Goal: Find specific page/section: Find specific page/section

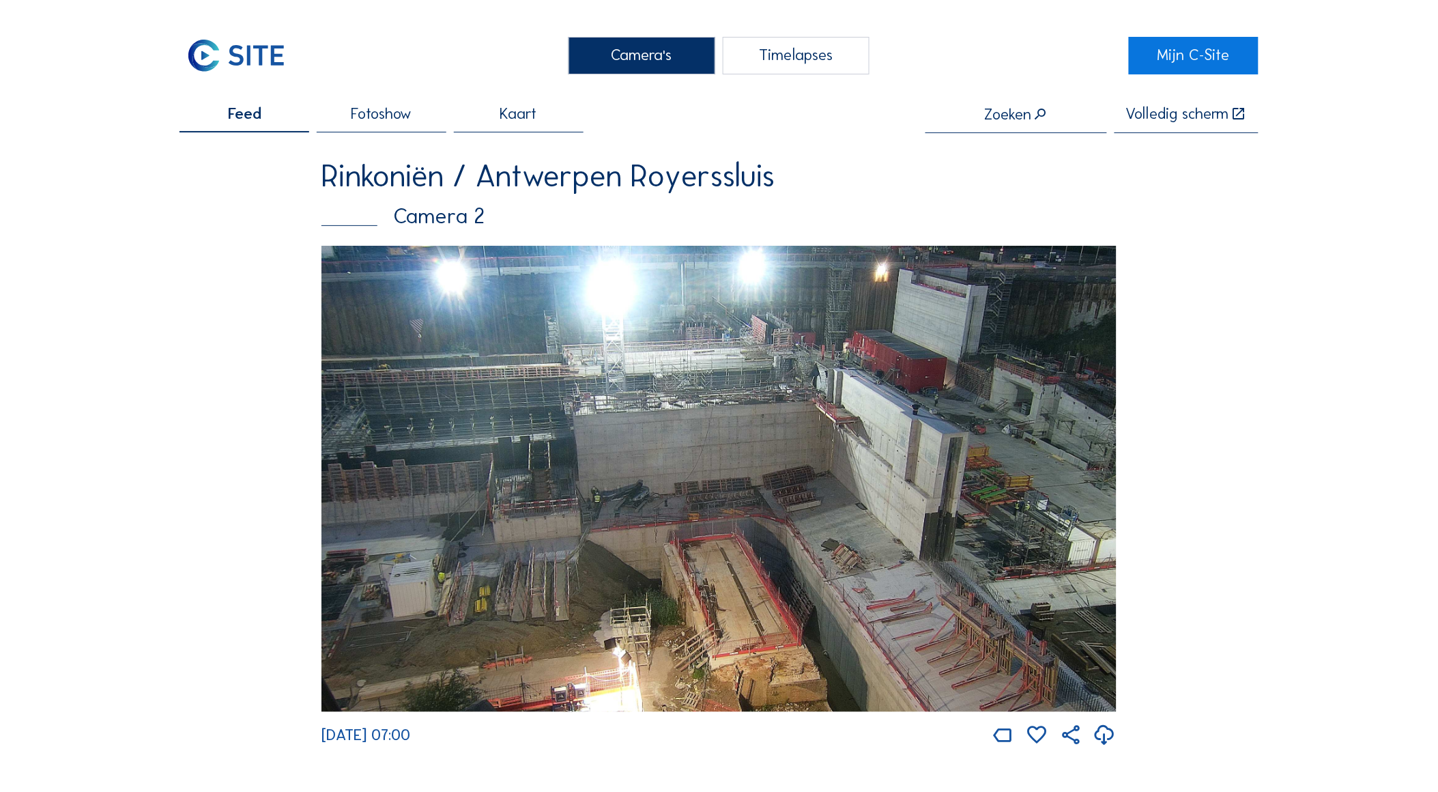
click at [713, 492] on img at bounding box center [718, 479] width 795 height 466
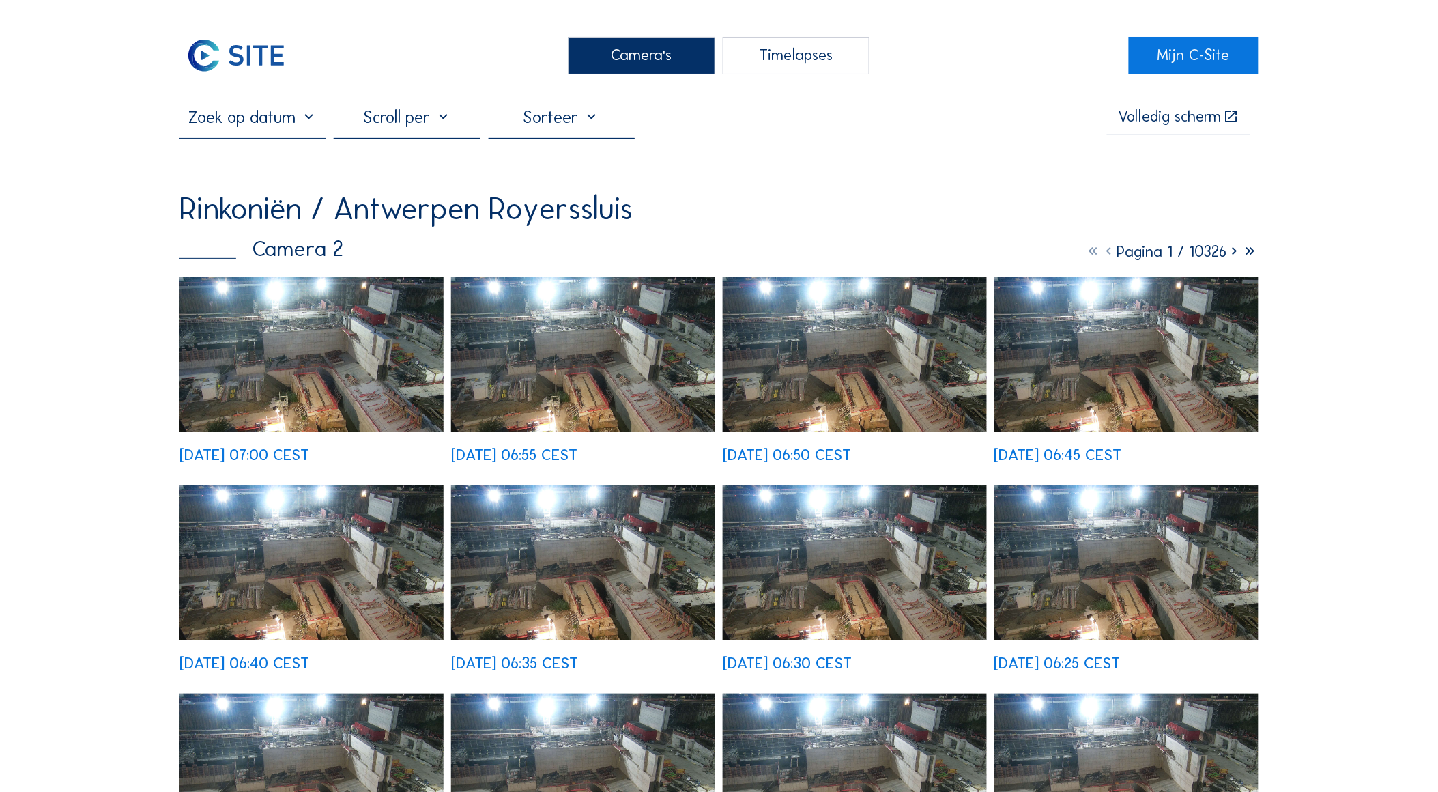
click at [1233, 253] on icon at bounding box center [1235, 251] width 16 height 18
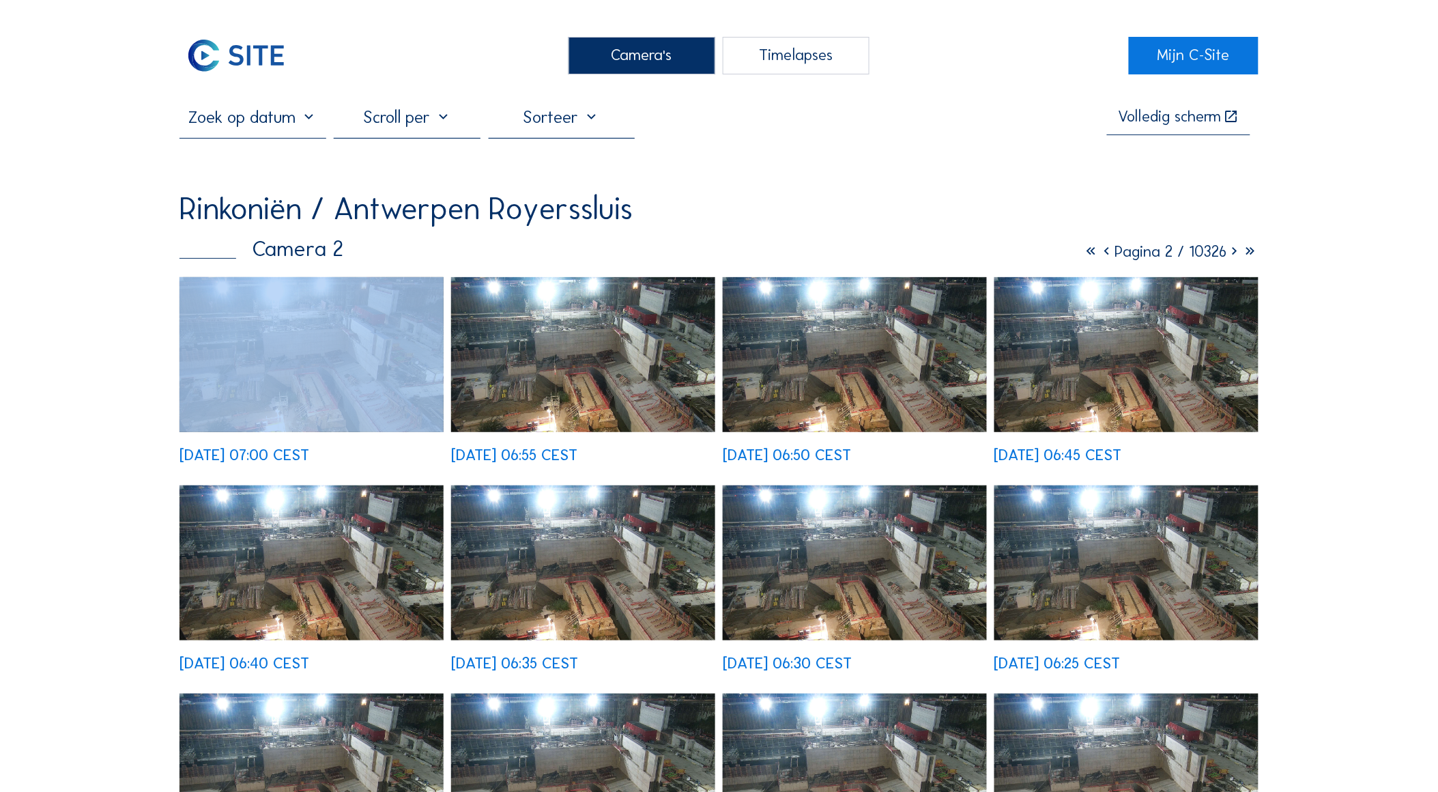
click at [1232, 253] on icon at bounding box center [1235, 251] width 16 height 18
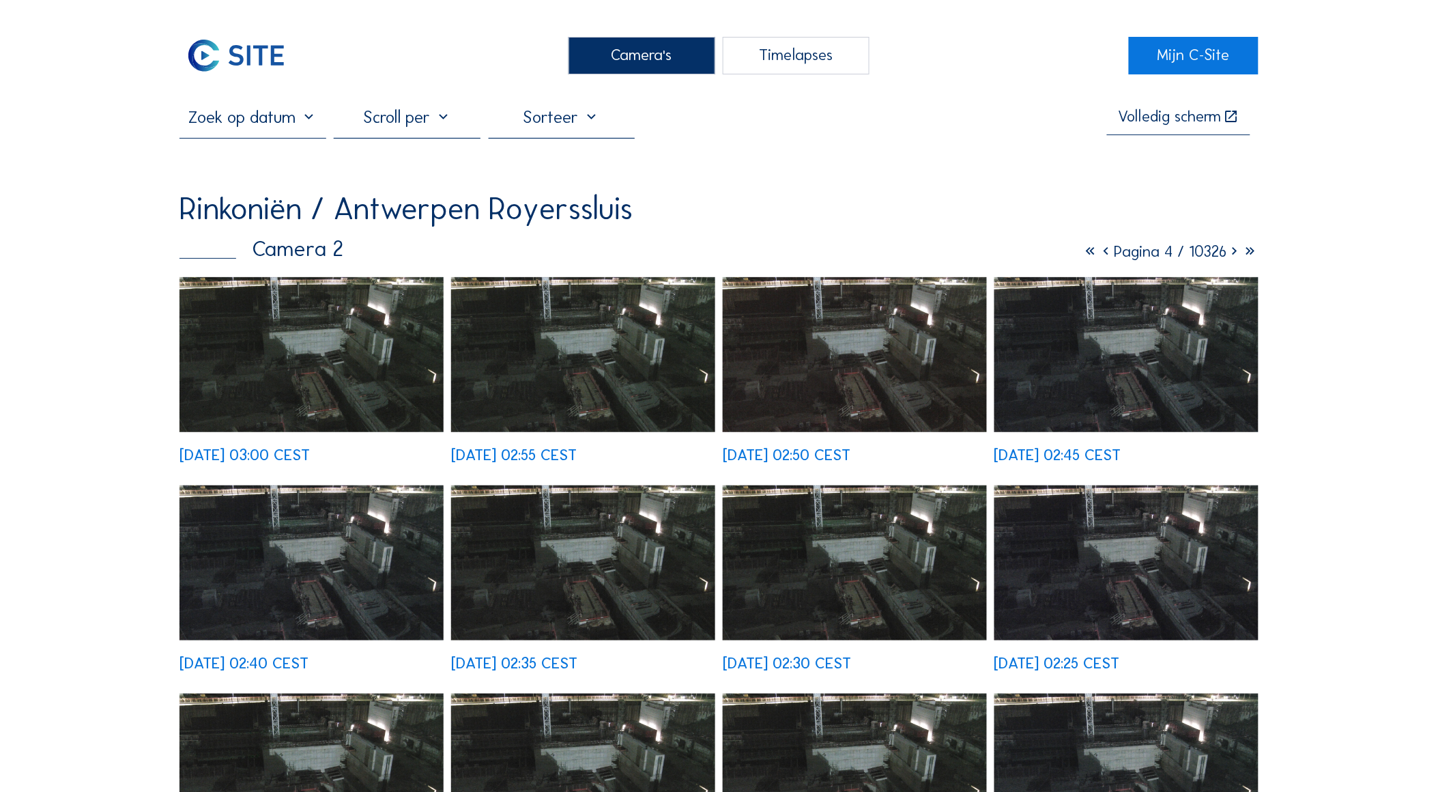
click at [1232, 253] on icon at bounding box center [1235, 251] width 16 height 18
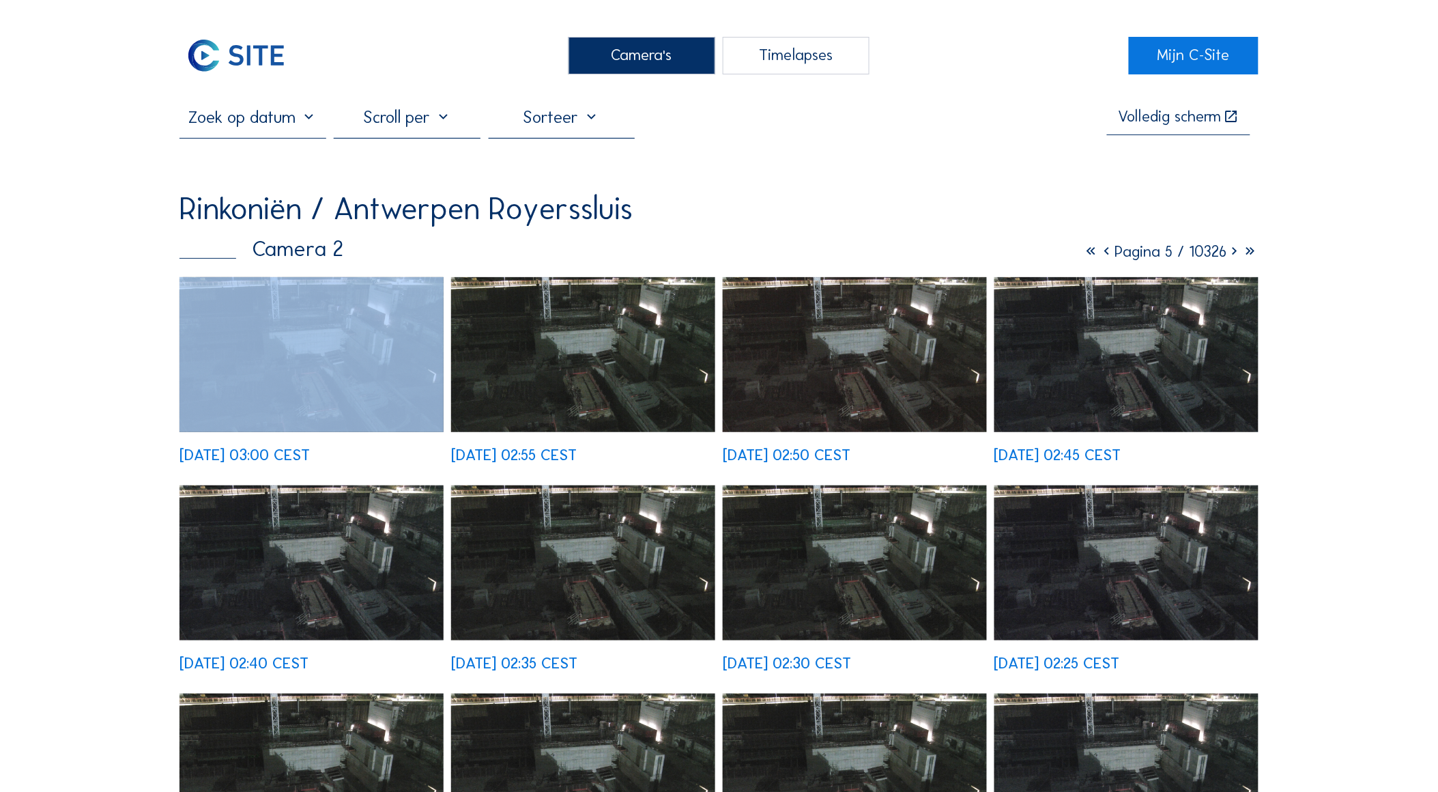
click at [1232, 253] on icon at bounding box center [1235, 251] width 16 height 18
click at [1232, 254] on icon at bounding box center [1235, 251] width 16 height 18
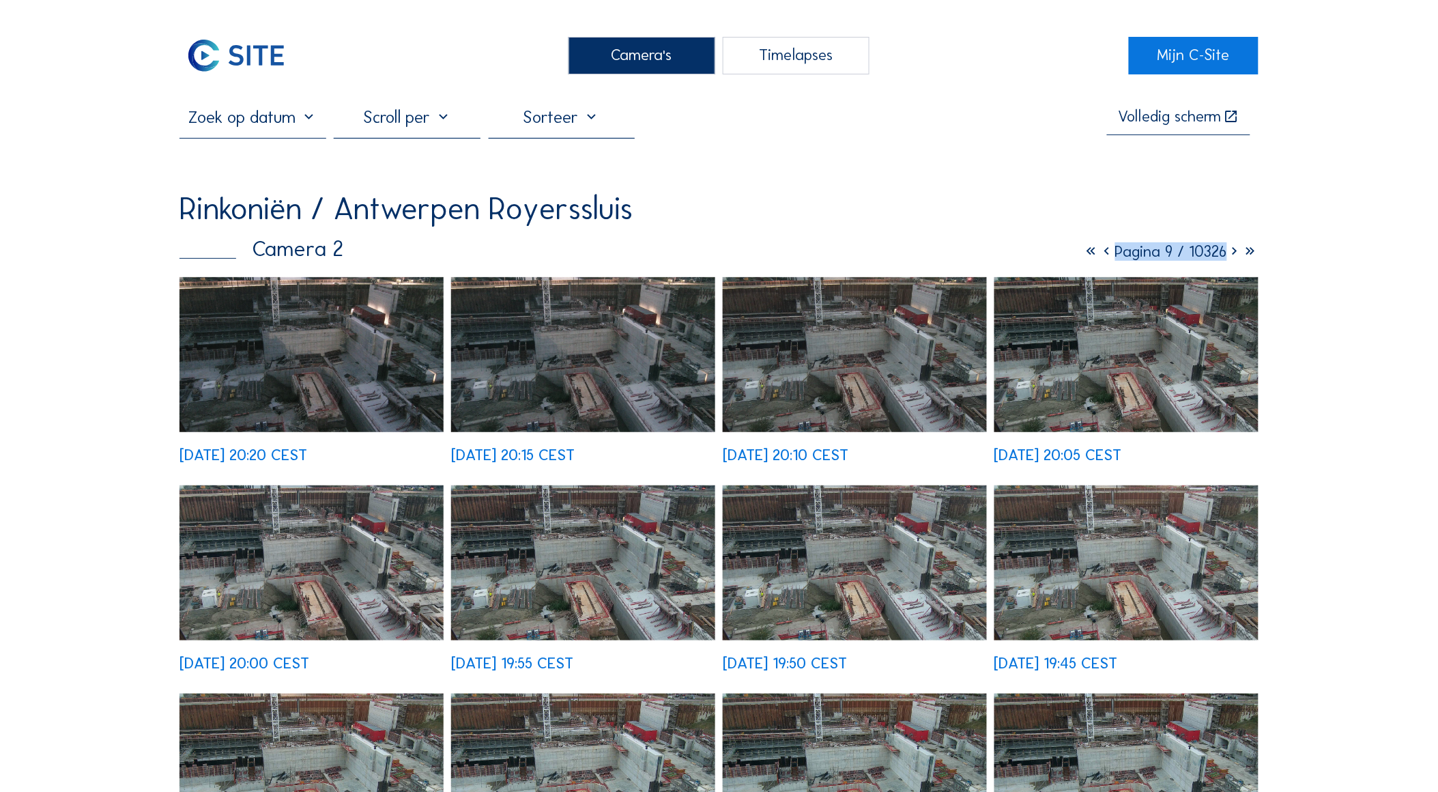
click at [1233, 257] on icon at bounding box center [1235, 251] width 16 height 18
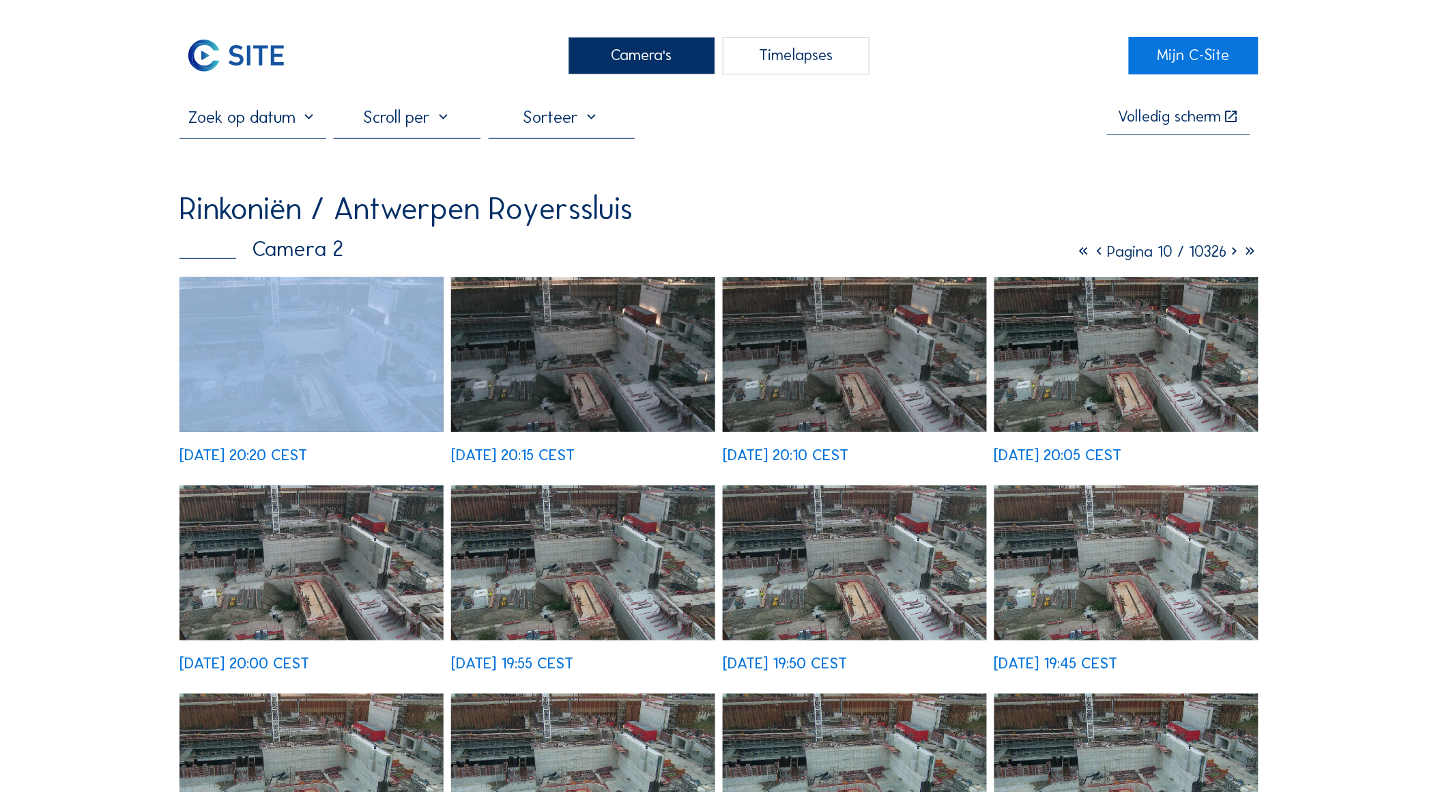
click at [1233, 257] on icon at bounding box center [1235, 251] width 16 height 18
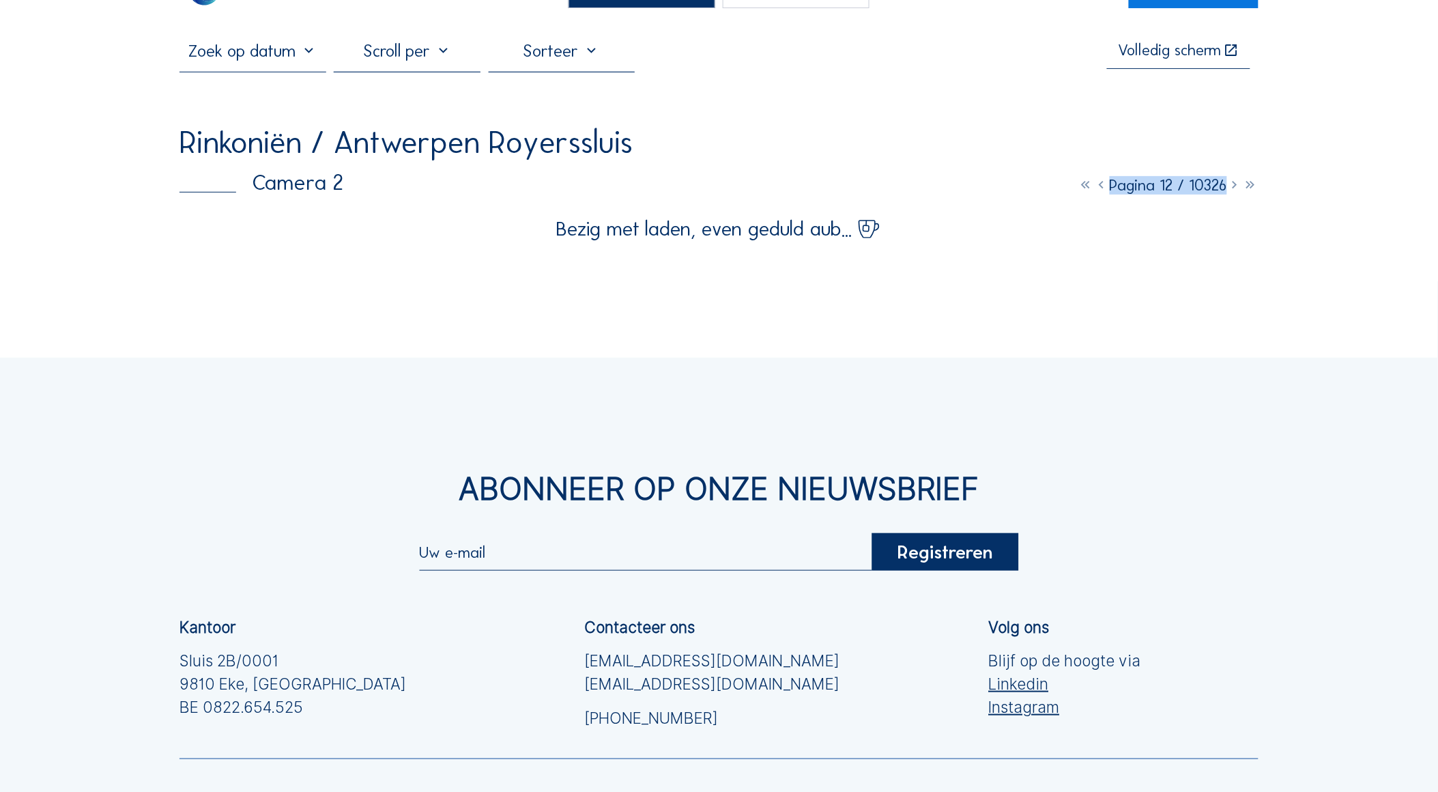
scroll to position [76, 0]
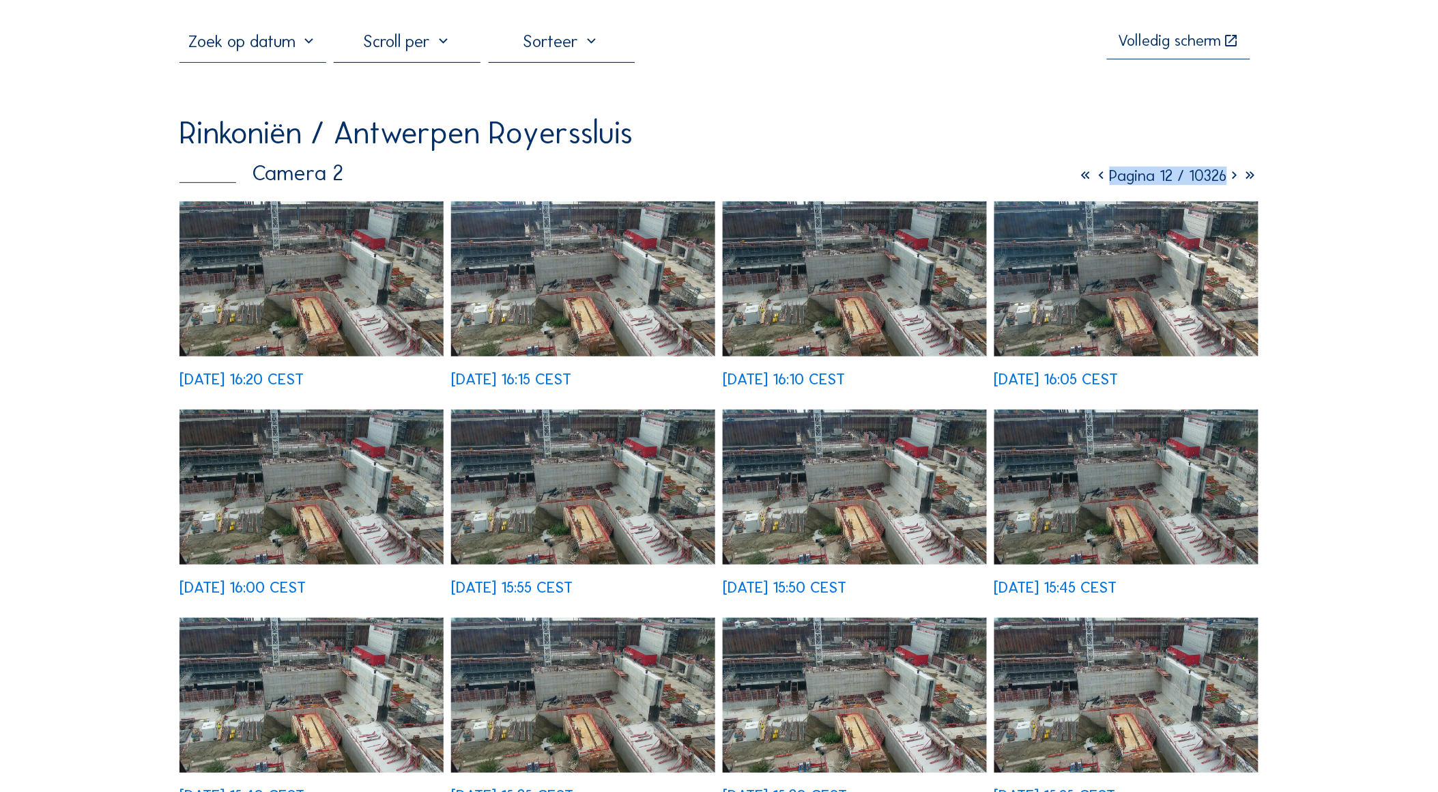
click at [1094, 179] on icon at bounding box center [1102, 176] width 16 height 18
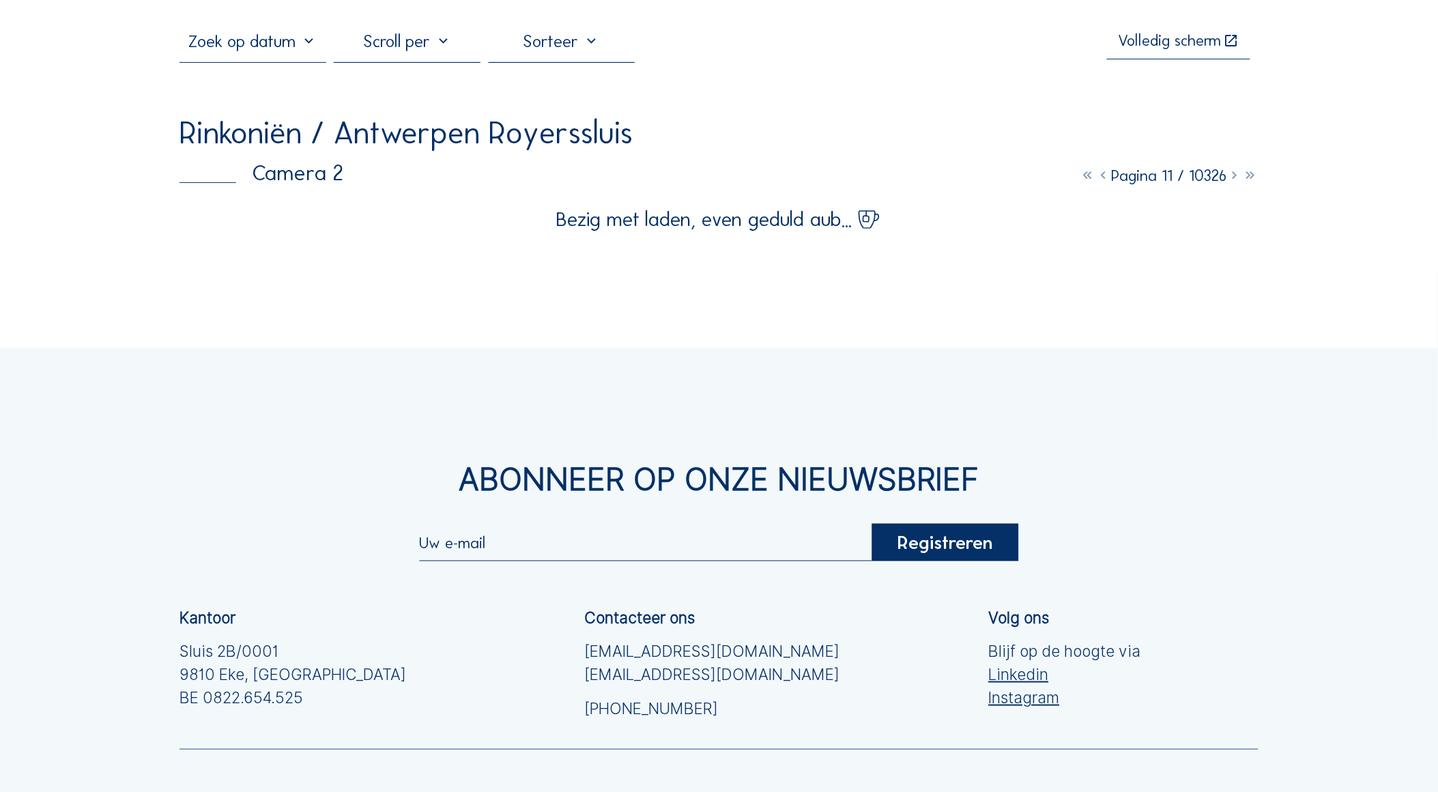
click at [1096, 179] on icon at bounding box center [1104, 176] width 16 height 18
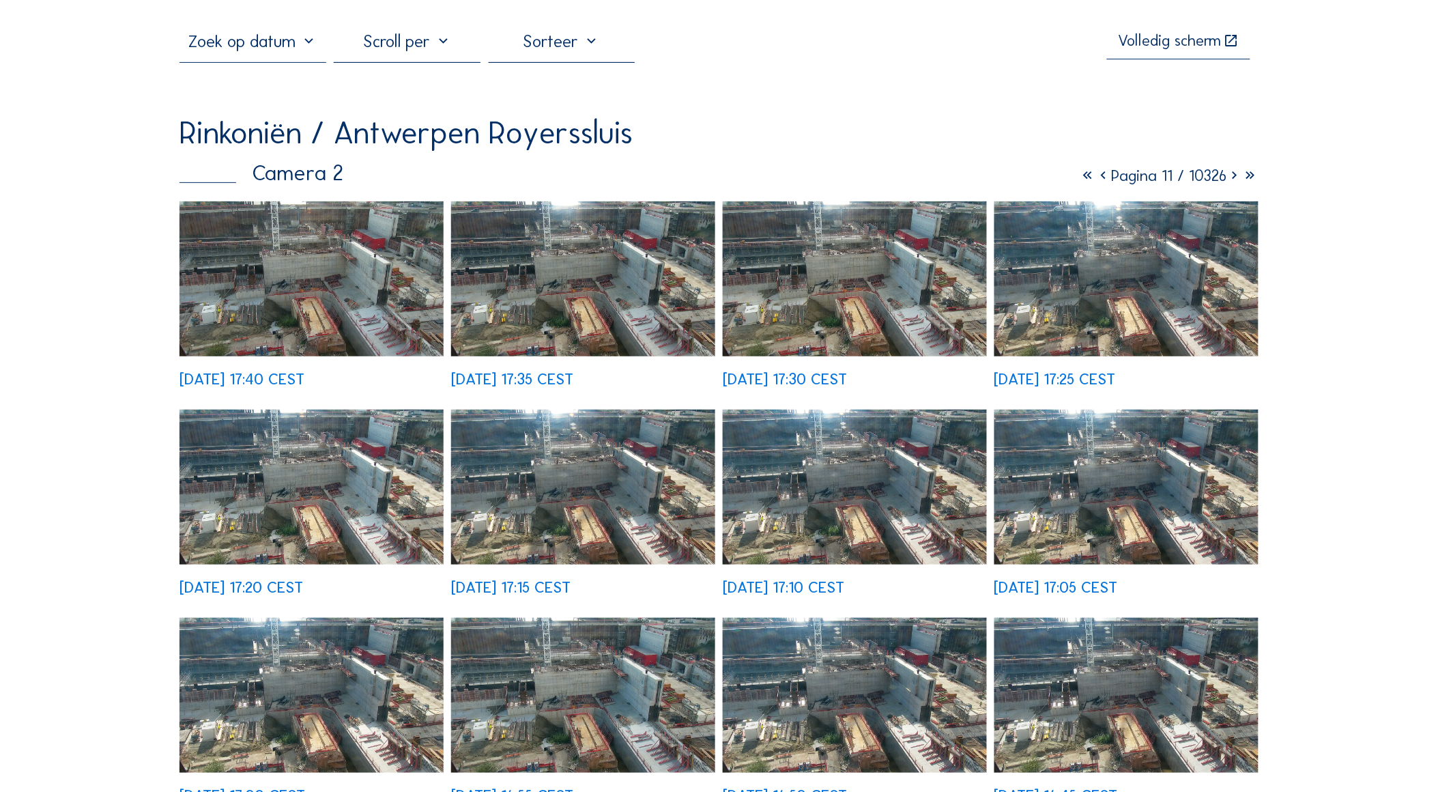
click at [845, 670] on img at bounding box center [855, 695] width 264 height 155
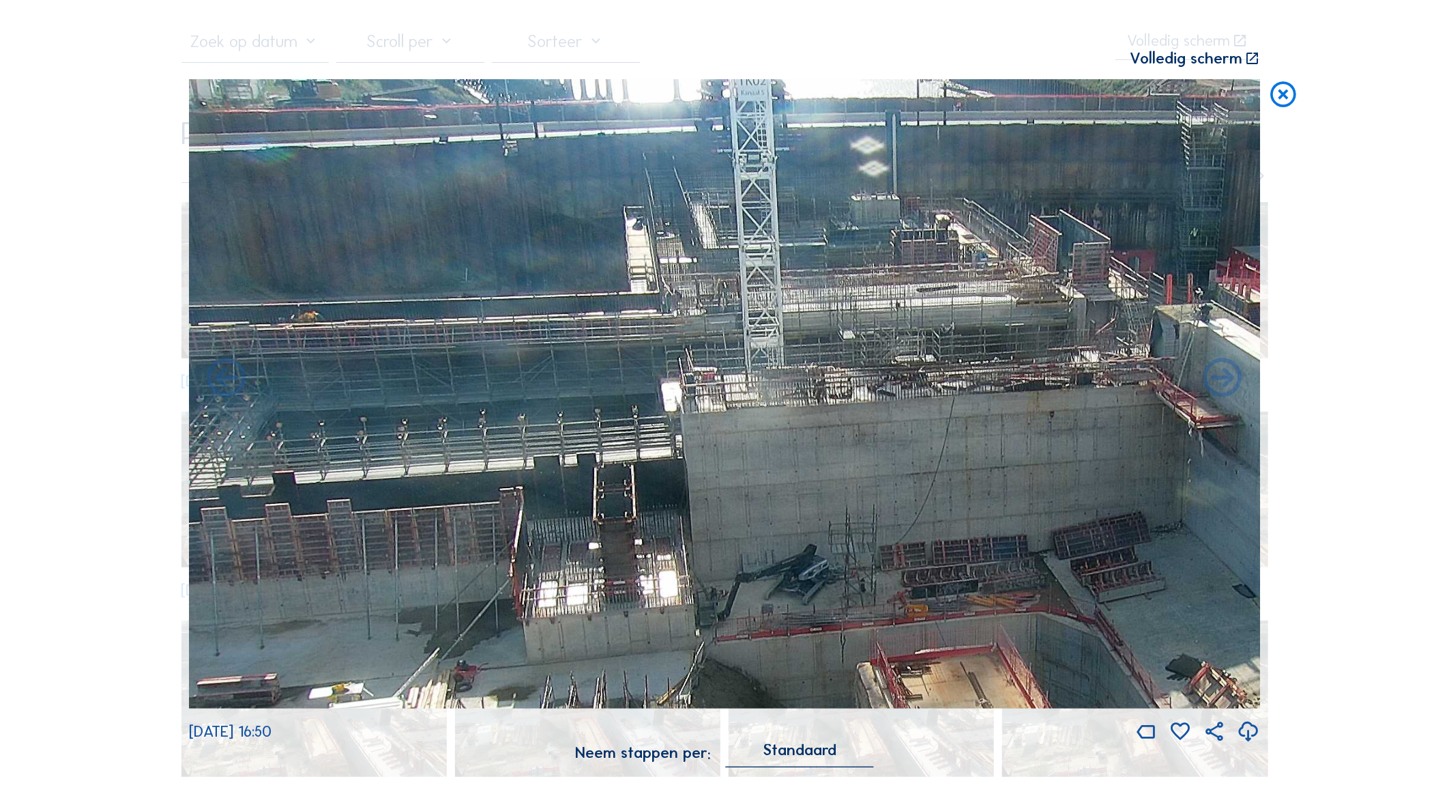
drag, startPoint x: 581, startPoint y: 275, endPoint x: 921, endPoint y: 433, distance: 374.6
click at [919, 435] on img at bounding box center [725, 393] width 1072 height 629
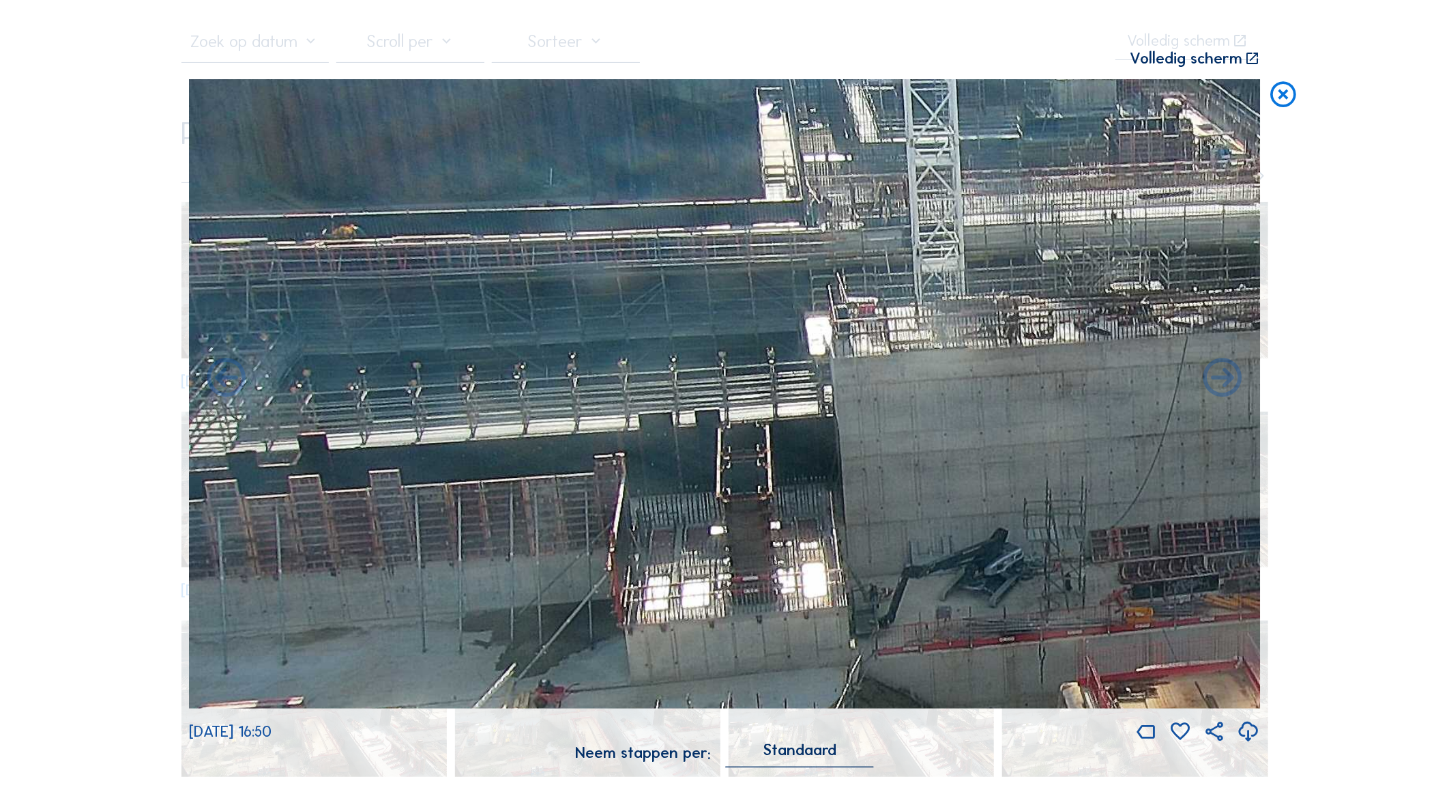
drag, startPoint x: 616, startPoint y: 403, endPoint x: 988, endPoint y: 444, distance: 374.2
click at [988, 444] on img at bounding box center [725, 393] width 1072 height 629
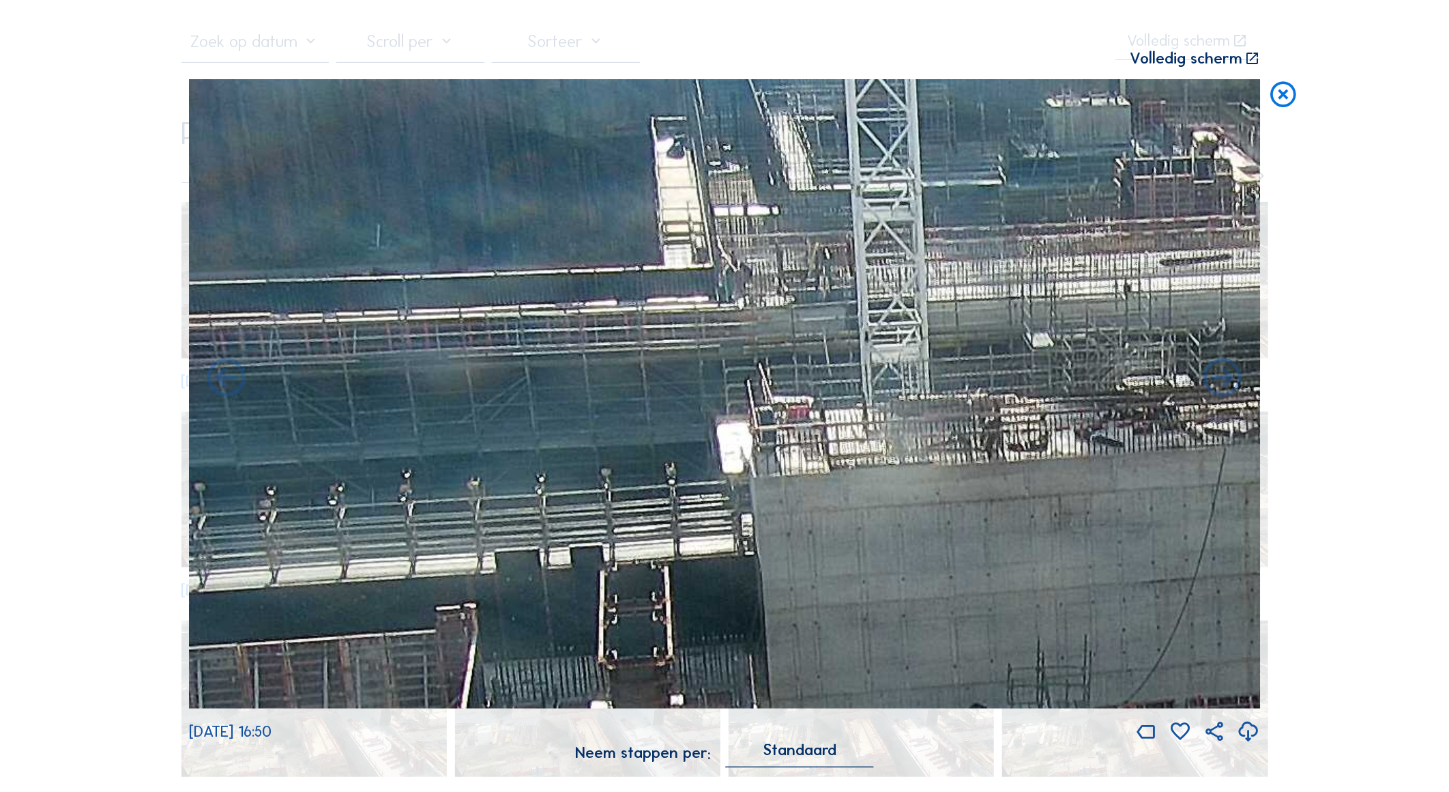
drag, startPoint x: 973, startPoint y: 348, endPoint x: 946, endPoint y: 512, distance: 166.0
click at [946, 512] on img at bounding box center [725, 393] width 1072 height 629
